Goal: Task Accomplishment & Management: Use online tool/utility

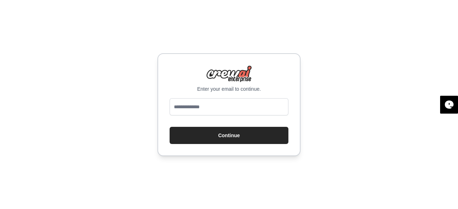
type input "**********"
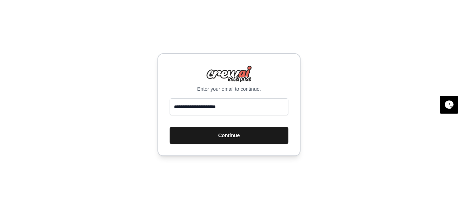
click at [256, 137] on button "Continue" at bounding box center [229, 135] width 119 height 17
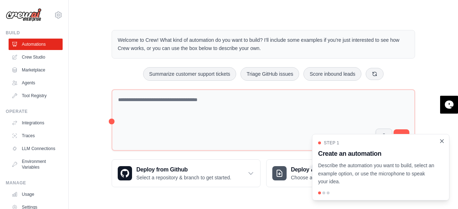
click at [443, 144] on icon "Close walkthrough" at bounding box center [441, 141] width 6 height 6
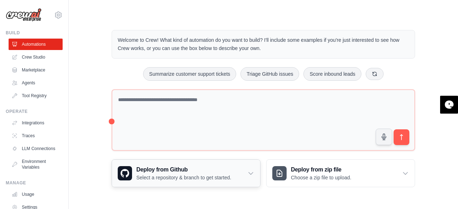
click at [247, 173] on div "Deploy from Github Select a repository & branch to get started." at bounding box center [186, 173] width 148 height 27
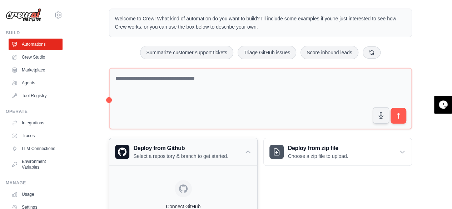
scroll to position [11, 0]
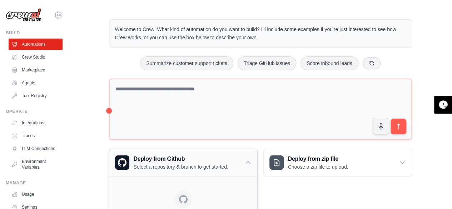
click at [250, 163] on icon at bounding box center [248, 163] width 4 height 2
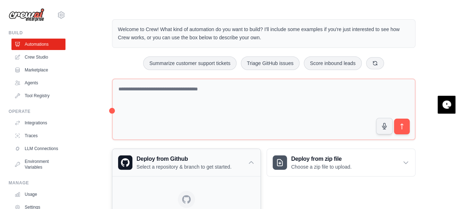
scroll to position [0, 0]
